Goal: Task Accomplishment & Management: Manage account settings

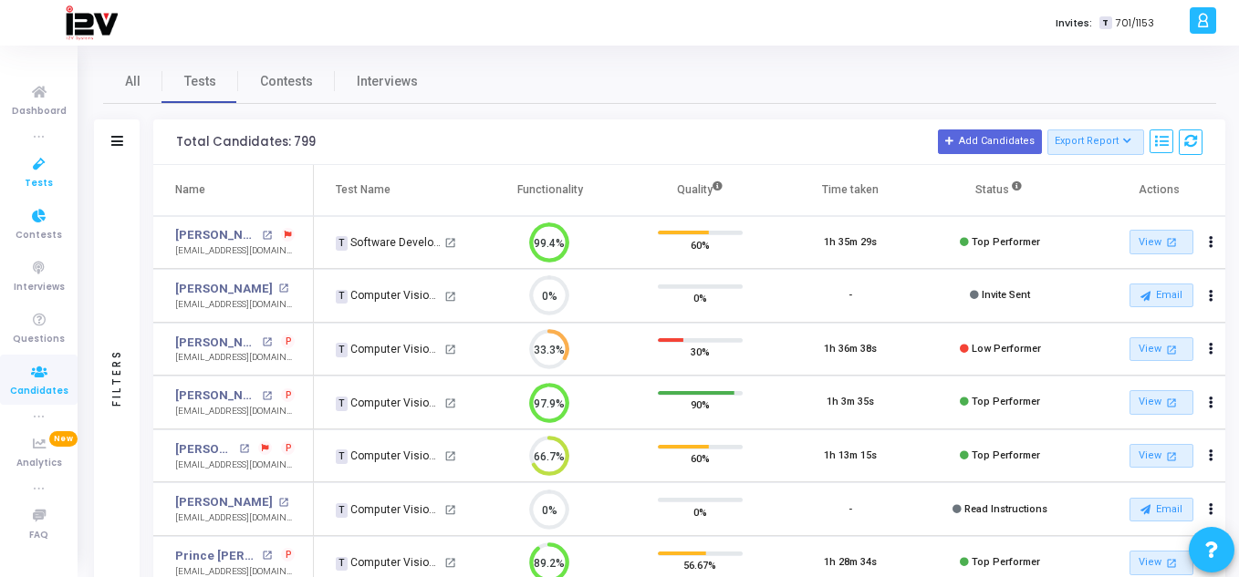
click at [34, 177] on span "Tests" at bounding box center [39, 184] width 28 height 16
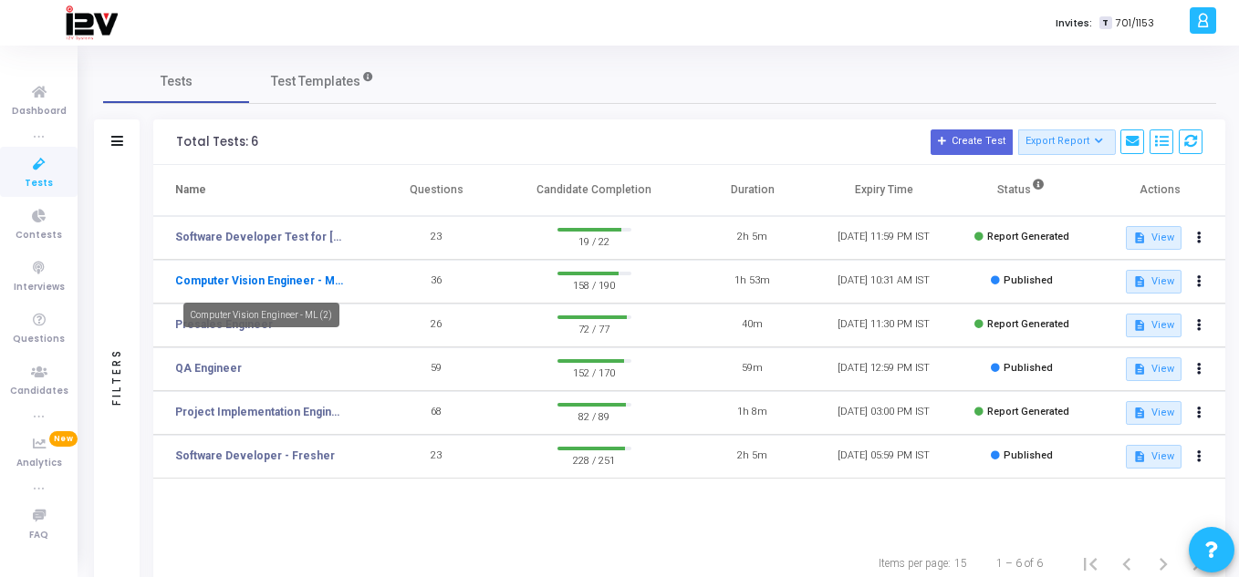
click at [291, 276] on link "Computer Vision Engineer - ML (2)" at bounding box center [259, 281] width 168 height 16
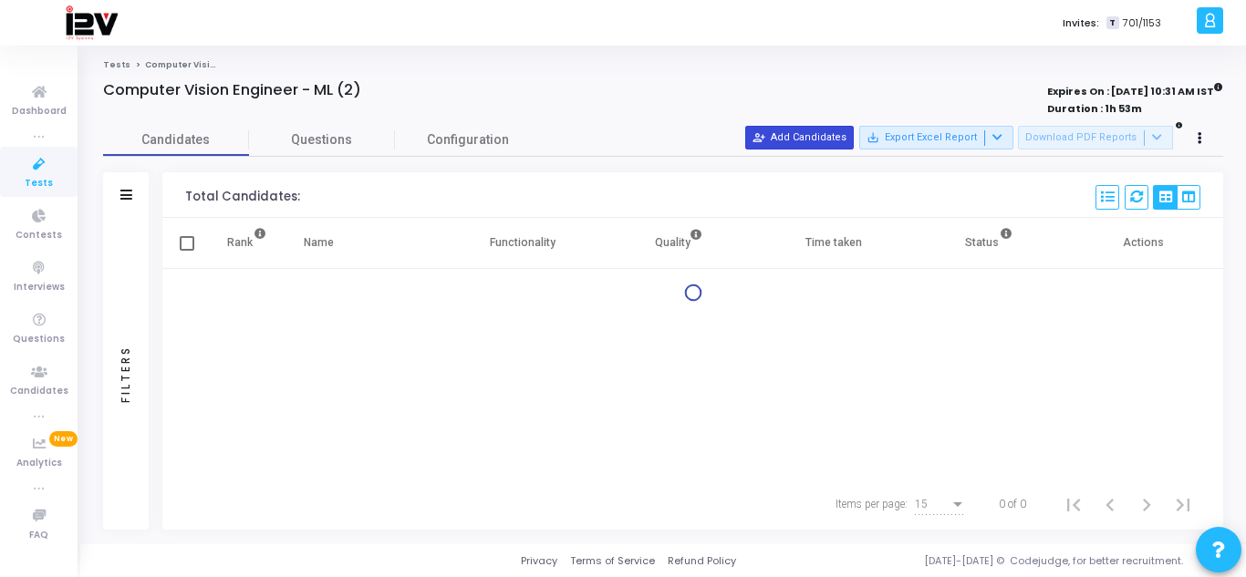
click at [831, 137] on button "person_add_alt Add Candidates" at bounding box center [799, 138] width 109 height 24
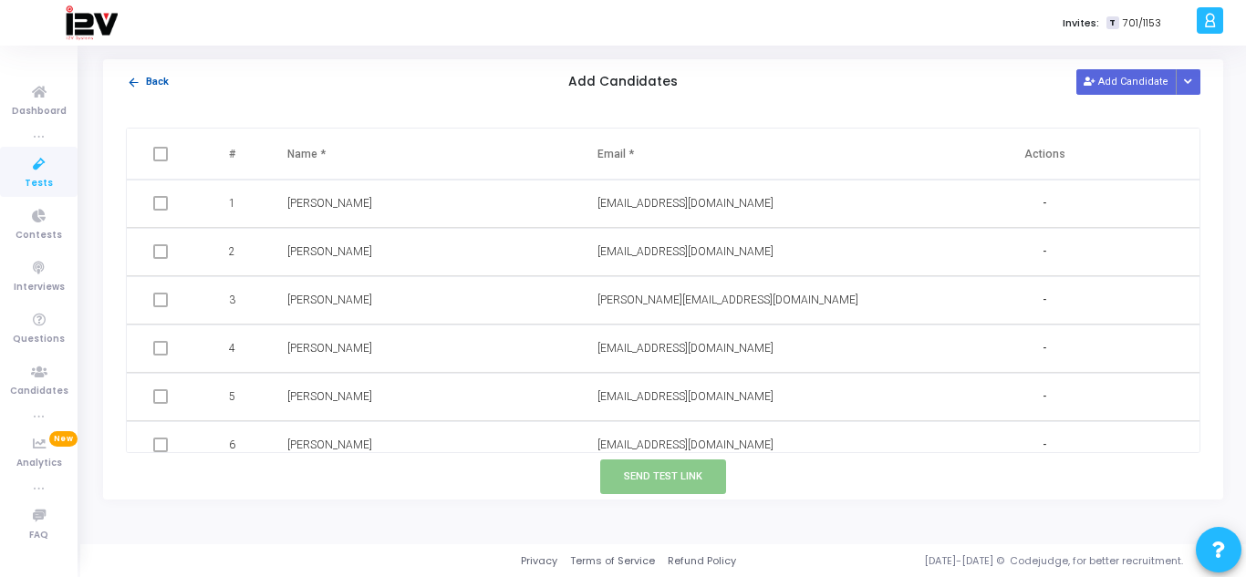
click at [134, 82] on mat-icon "arrow_back" at bounding box center [134, 83] width 14 height 14
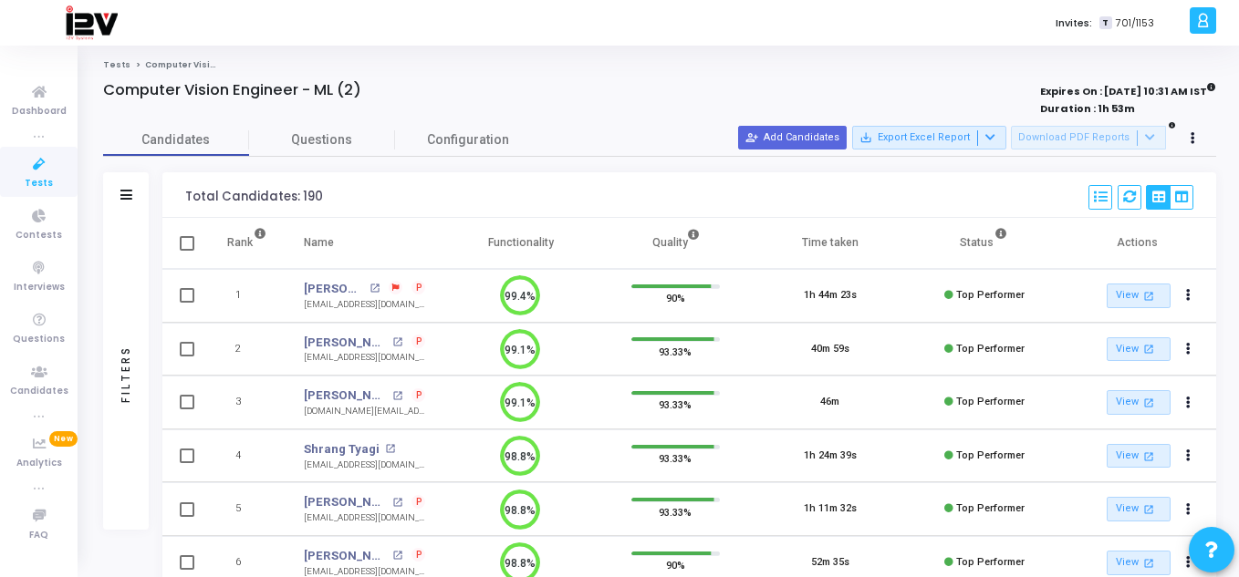
scroll to position [8, 8]
click at [1189, 138] on button at bounding box center [1194, 139] width 26 height 26
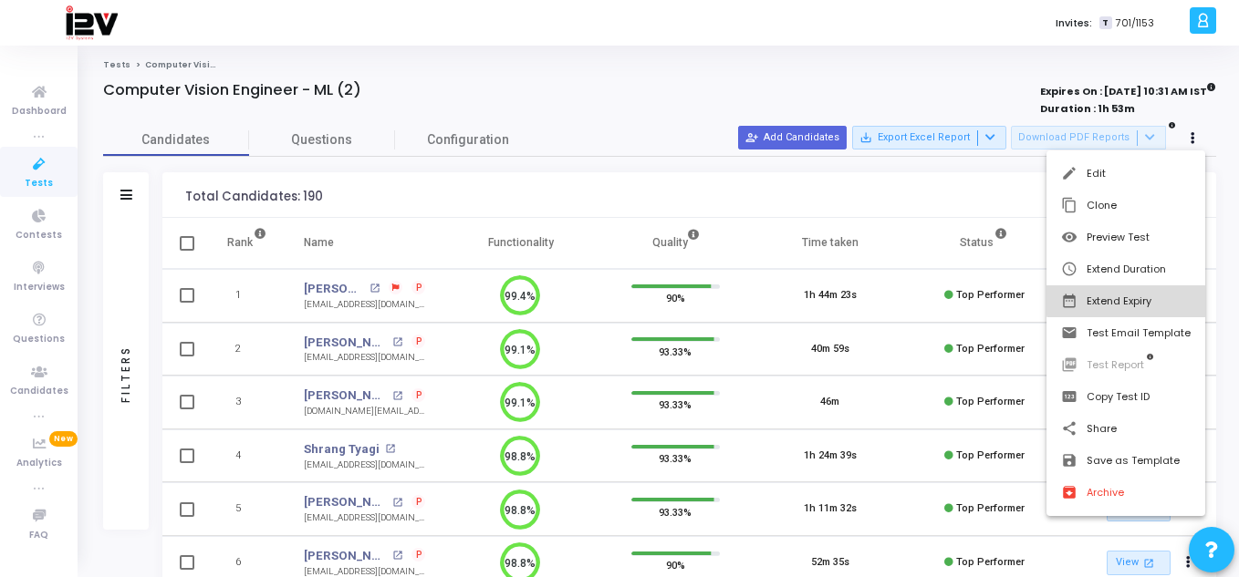
click at [1143, 296] on button "date_range Extend Expiry" at bounding box center [1125, 302] width 159 height 32
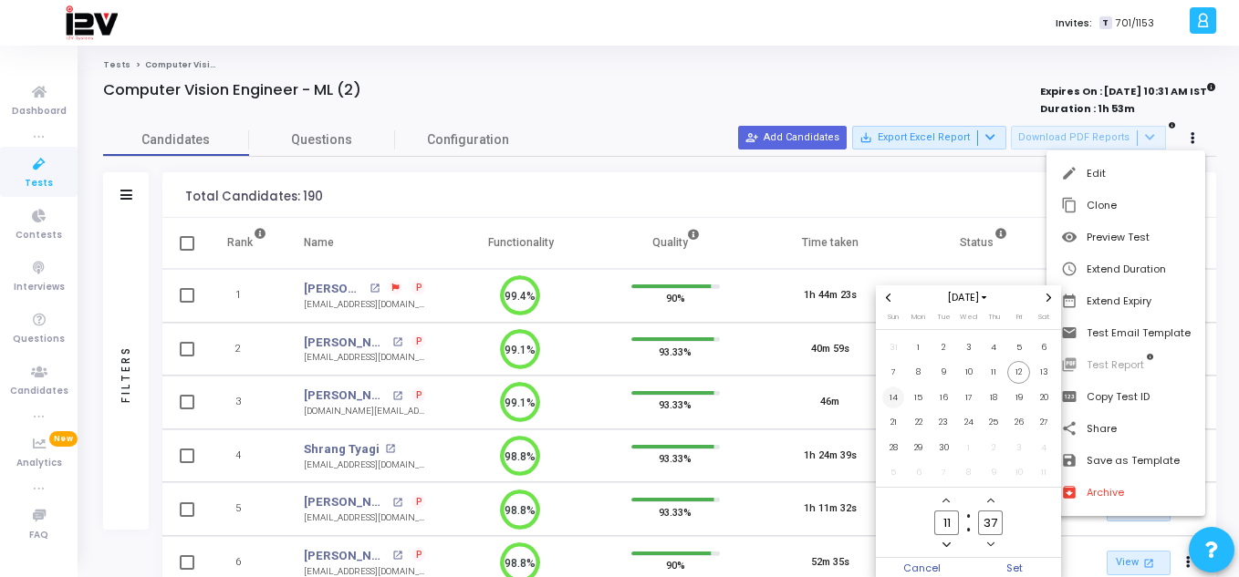
click at [891, 395] on span "14" at bounding box center [893, 398] width 23 height 23
click at [1007, 571] on span "Set" at bounding box center [1015, 568] width 93 height 20
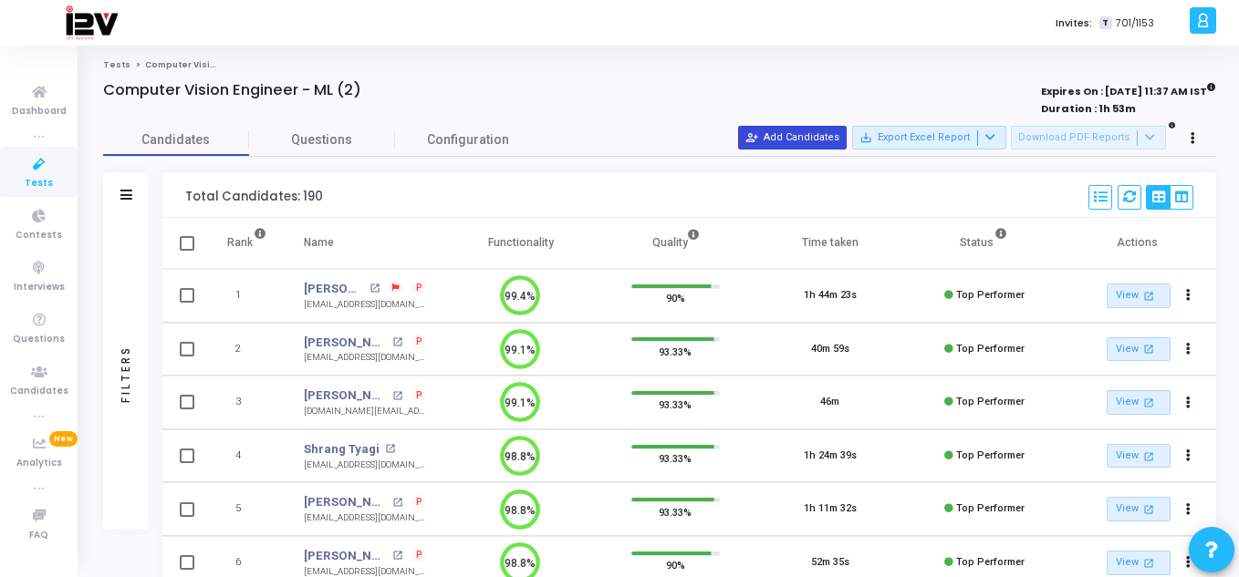
click at [786, 138] on button "person_add_alt Add Candidates" at bounding box center [792, 138] width 109 height 24
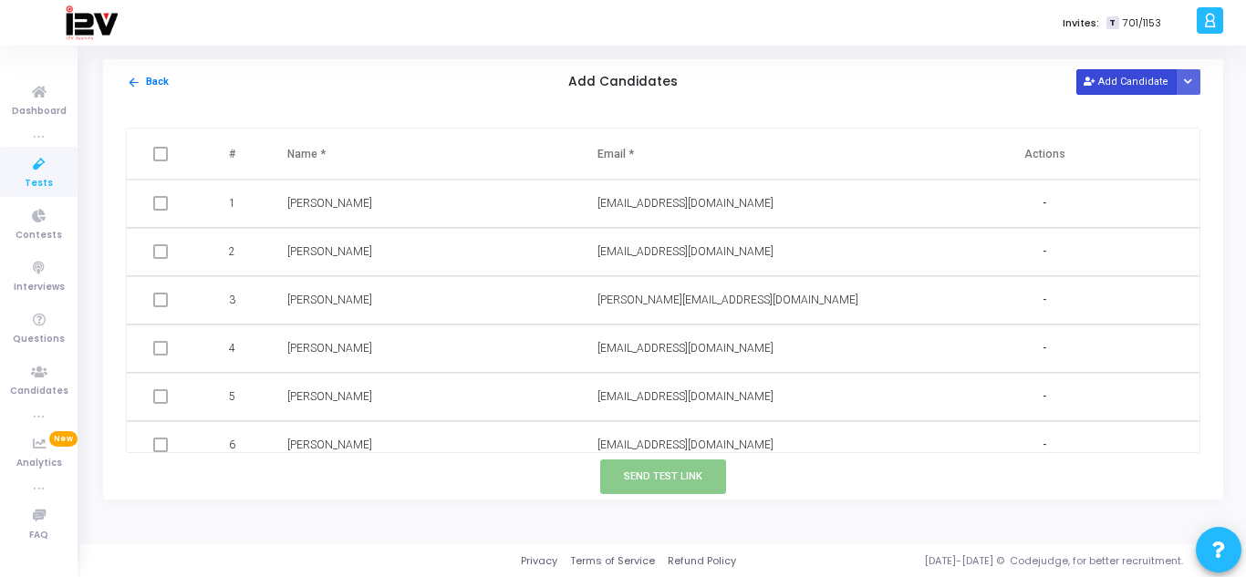
click at [1094, 80] on icon at bounding box center [1089, 83] width 10 height 10
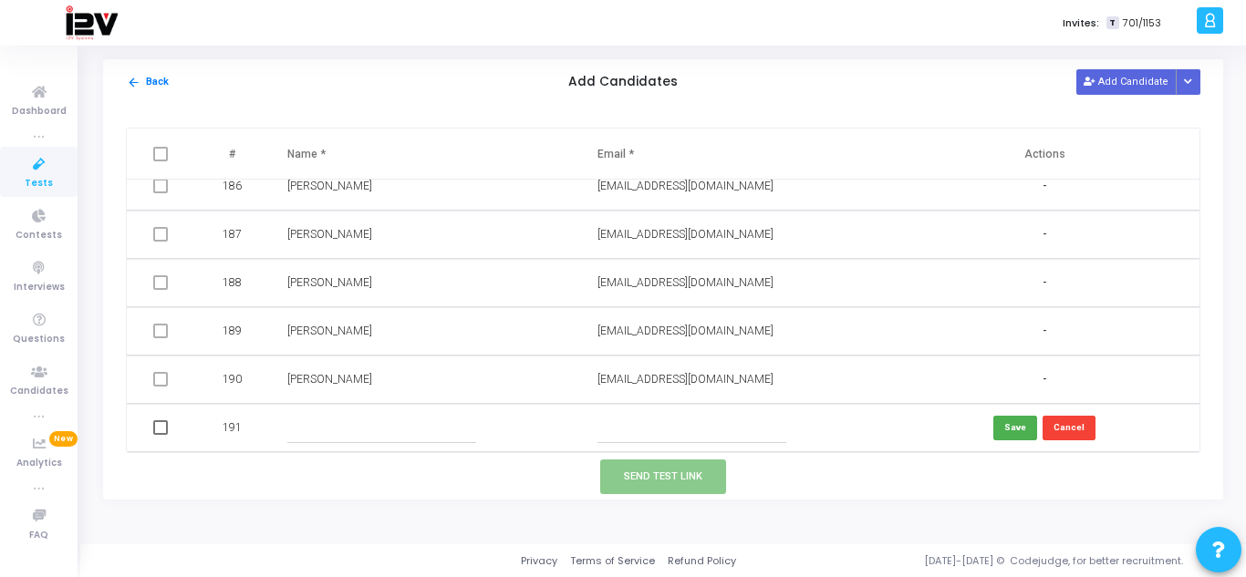
click at [737, 432] on input "text" at bounding box center [692, 428] width 189 height 30
paste input "[EMAIL_ADDRESS][DOMAIN_NAME]"
type input "[EMAIL_ADDRESS][DOMAIN_NAME]"
click at [367, 426] on input "text" at bounding box center [381, 428] width 189 height 30
type input "[PERSON_NAME]"
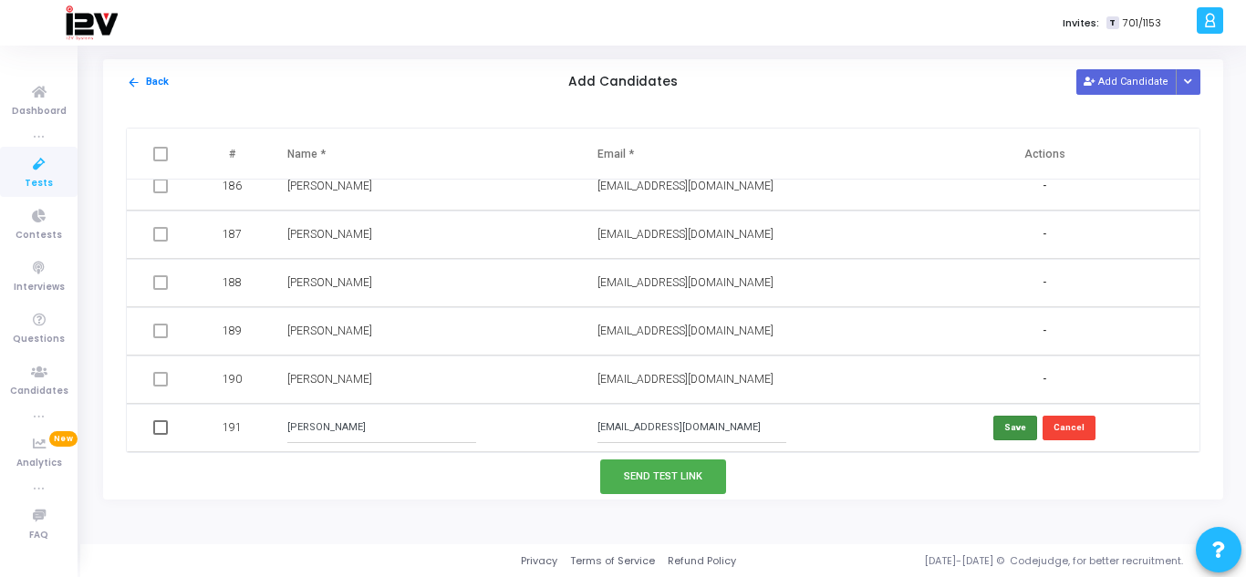
click at [1003, 427] on button "Save" at bounding box center [1015, 428] width 44 height 25
click at [693, 472] on button "Send Test Link" at bounding box center [663, 477] width 126 height 34
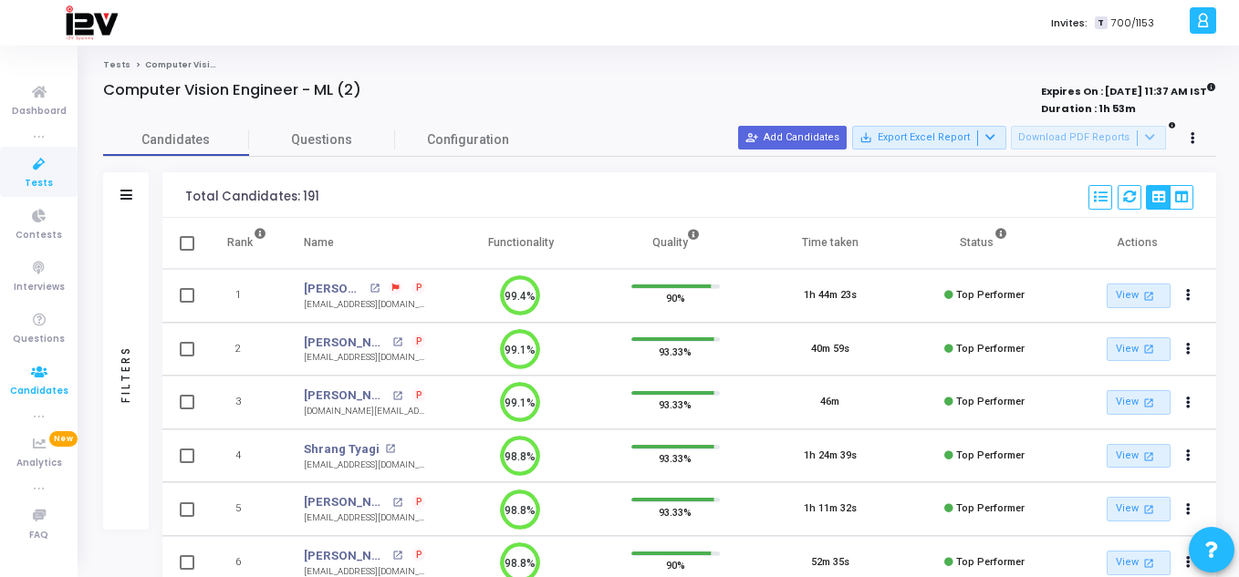
click at [31, 373] on icon at bounding box center [39, 372] width 38 height 23
